Goal: Information Seeking & Learning: Learn about a topic

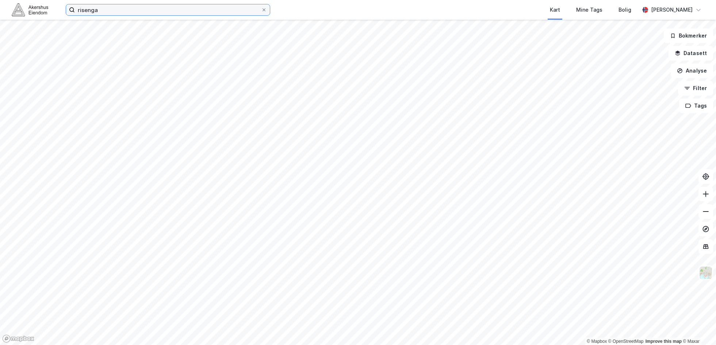
click at [83, 9] on input "risenga" at bounding box center [168, 9] width 186 height 11
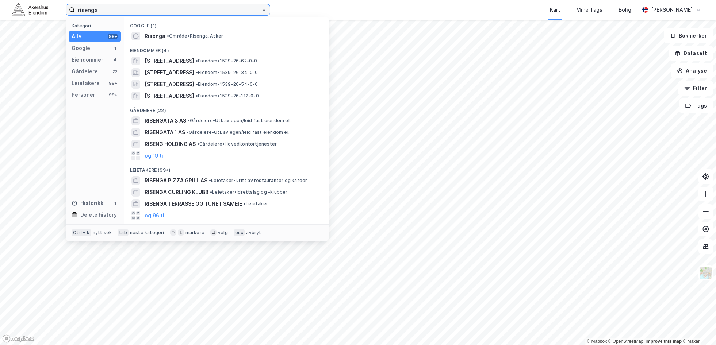
click at [83, 9] on input "risenga" at bounding box center [168, 9] width 186 height 11
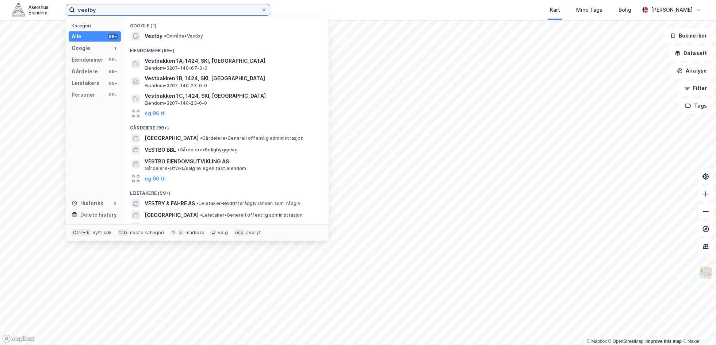
type input "vestby"
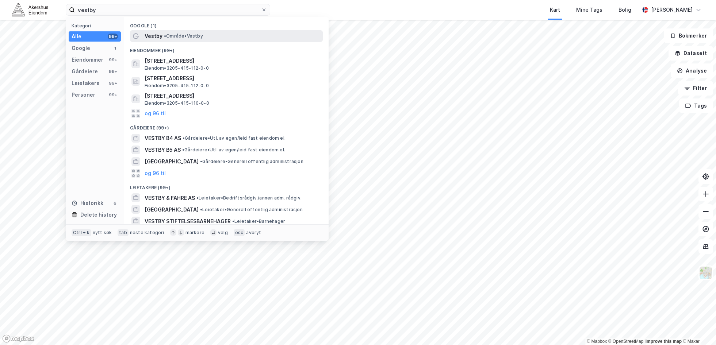
click at [175, 36] on span "• Område • [GEOGRAPHIC_DATA]" at bounding box center [183, 36] width 39 height 6
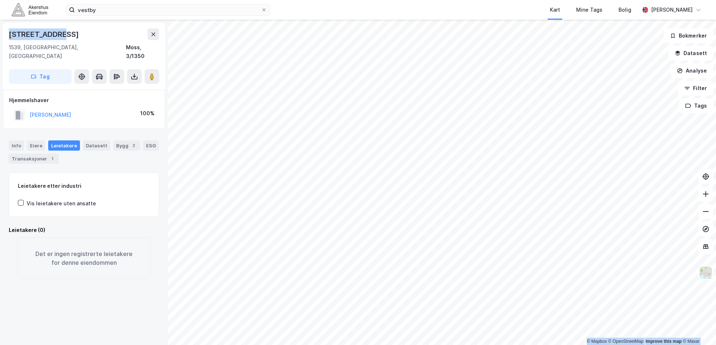
drag, startPoint x: 61, startPoint y: 34, endPoint x: -9, endPoint y: 34, distance: 70.5
click at [0, 34] on html "vestby Kart Mine Tags Bolig [PERSON_NAME] © Mapbox © OpenStreetMap Improve this…" at bounding box center [358, 172] width 716 height 345
copy div "© Mapbox © OpenStreetMap Improve this map © Maxar [STREET_ADDRESS]"
